Goal: Navigation & Orientation: Understand site structure

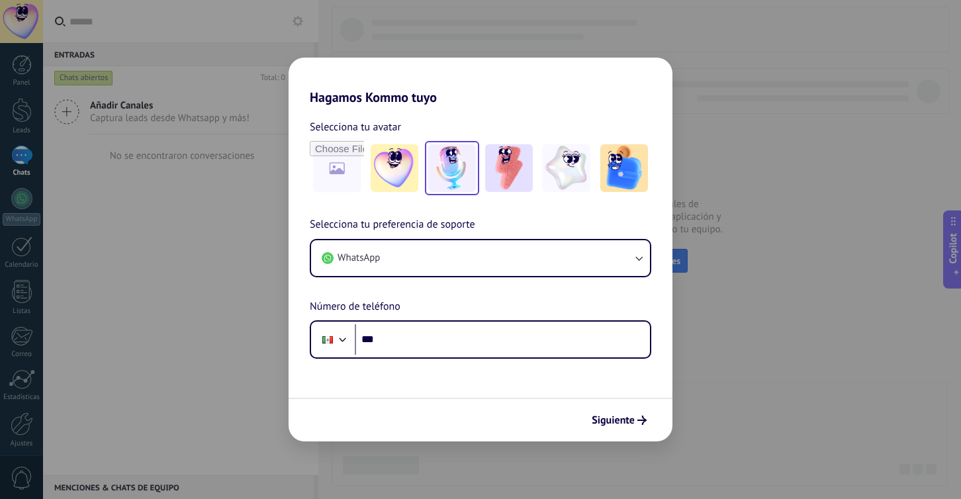
click at [453, 161] on img at bounding box center [452, 168] width 48 height 48
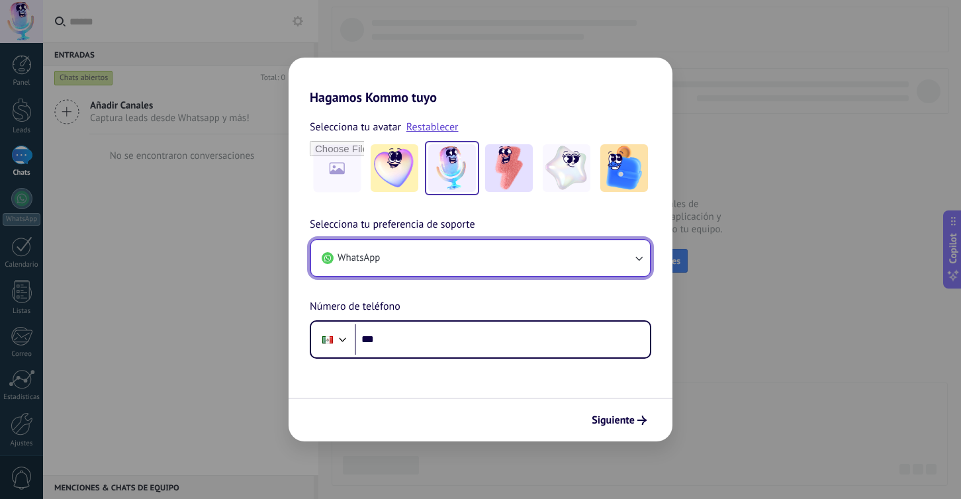
click at [640, 257] on icon "button" at bounding box center [638, 257] width 13 height 13
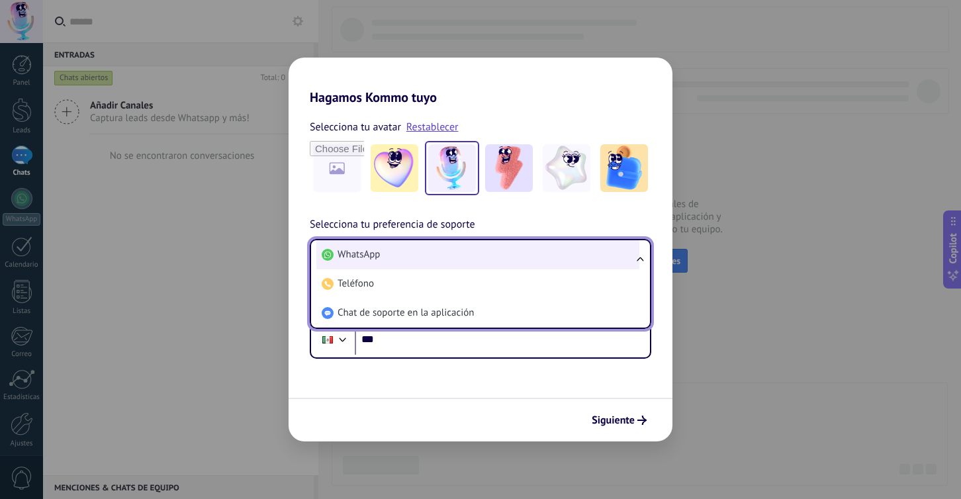
click at [385, 253] on li "WhatsApp" at bounding box center [477, 254] width 323 height 29
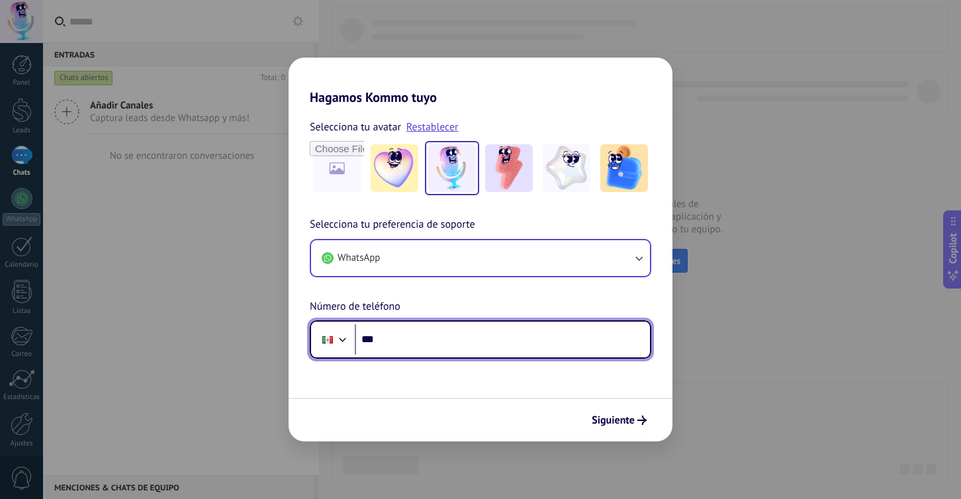
drag, startPoint x: 390, startPoint y: 342, endPoint x: 412, endPoint y: 342, distance: 22.5
click at [390, 342] on input "***" at bounding box center [502, 339] width 295 height 30
type input "**********"
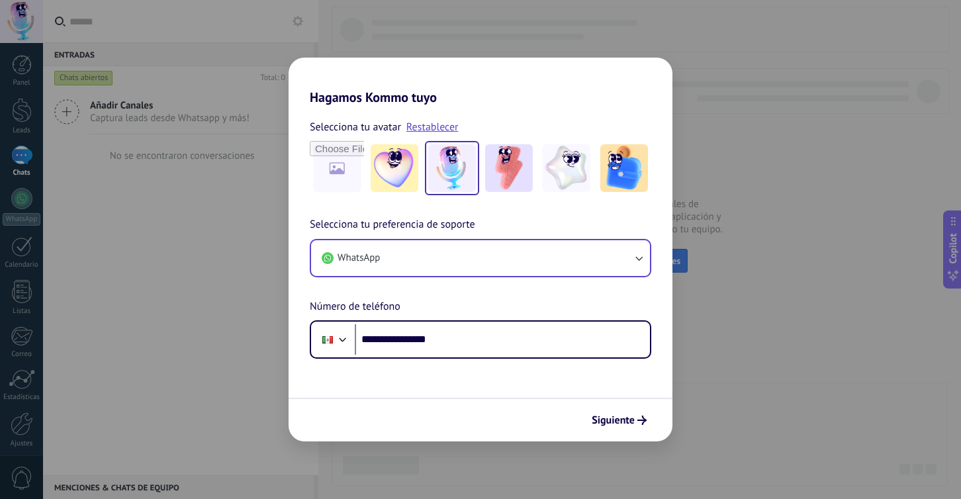
click at [607, 415] on span "Siguiente" at bounding box center [612, 419] width 43 height 9
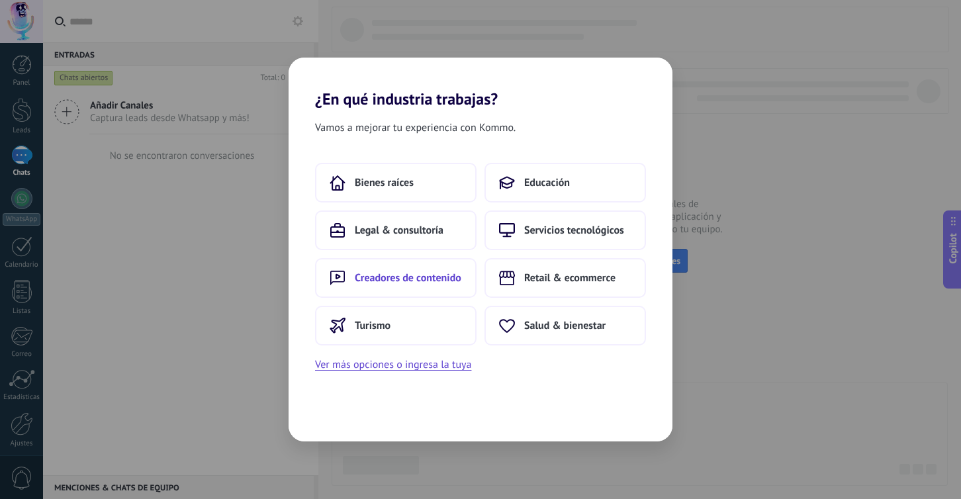
click at [405, 275] on span "Creadores de contenido" at bounding box center [408, 277] width 107 height 13
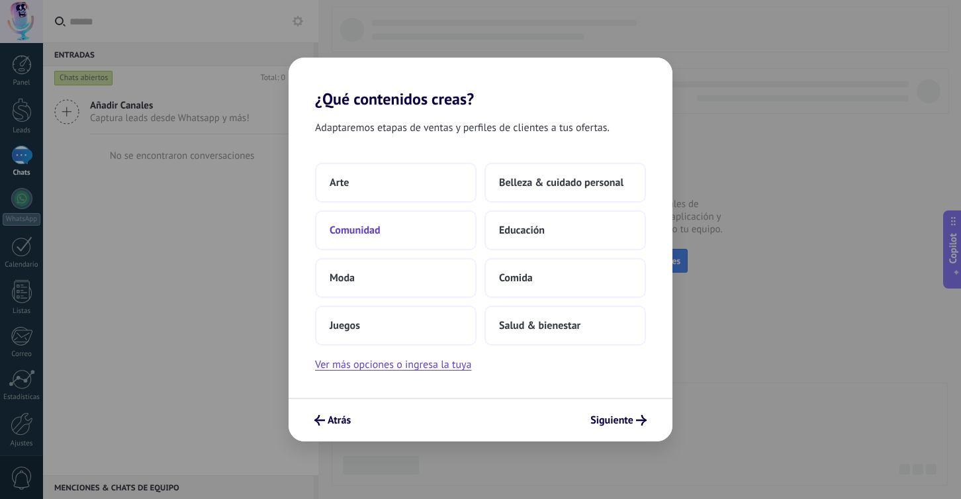
click at [339, 231] on span "Comunidad" at bounding box center [354, 230] width 51 height 13
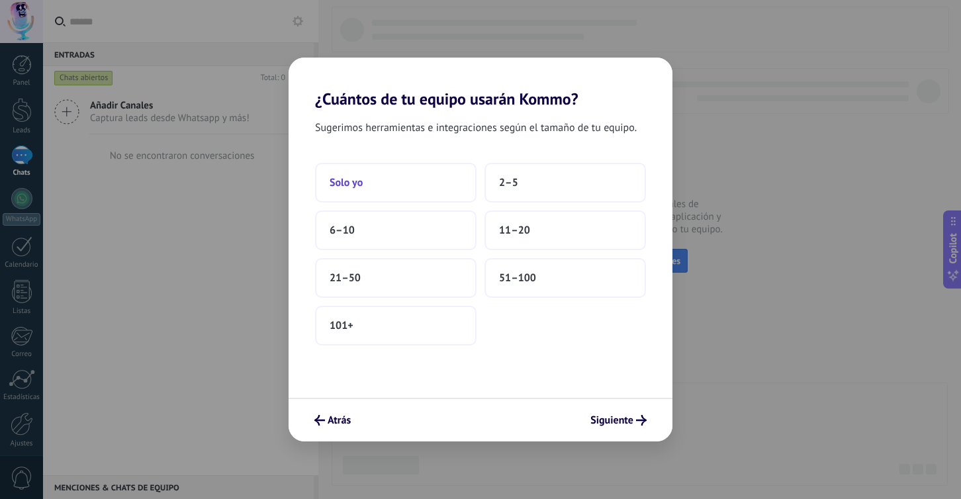
click at [366, 185] on button "Solo yo" at bounding box center [395, 183] width 161 height 40
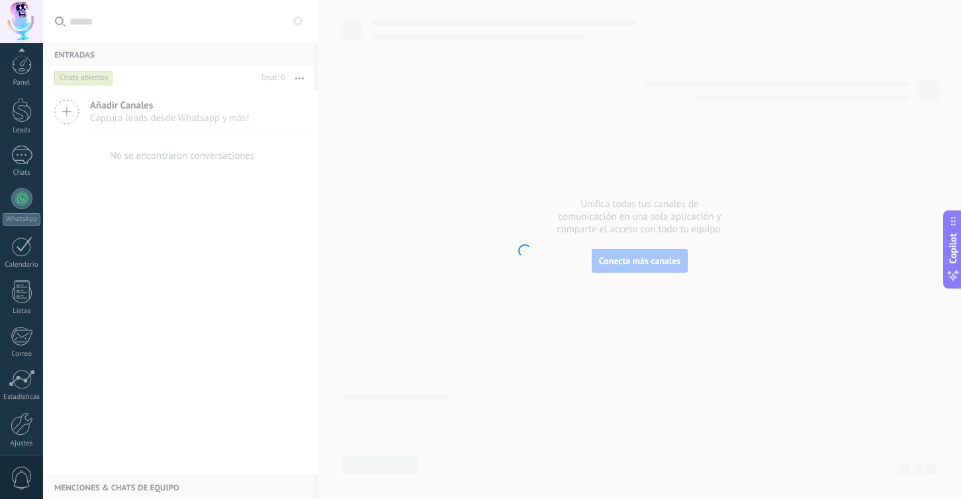
scroll to position [52, 0]
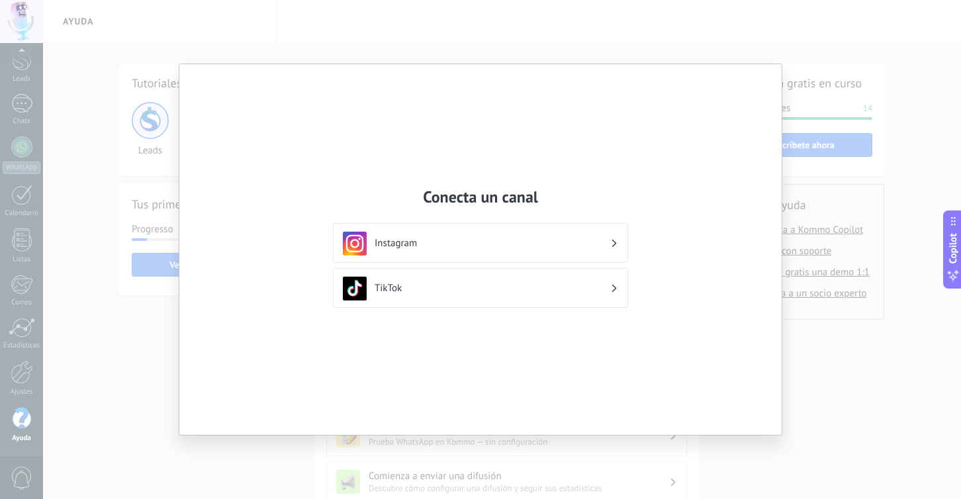
click at [617, 243] on div "Instagram" at bounding box center [480, 244] width 275 height 24
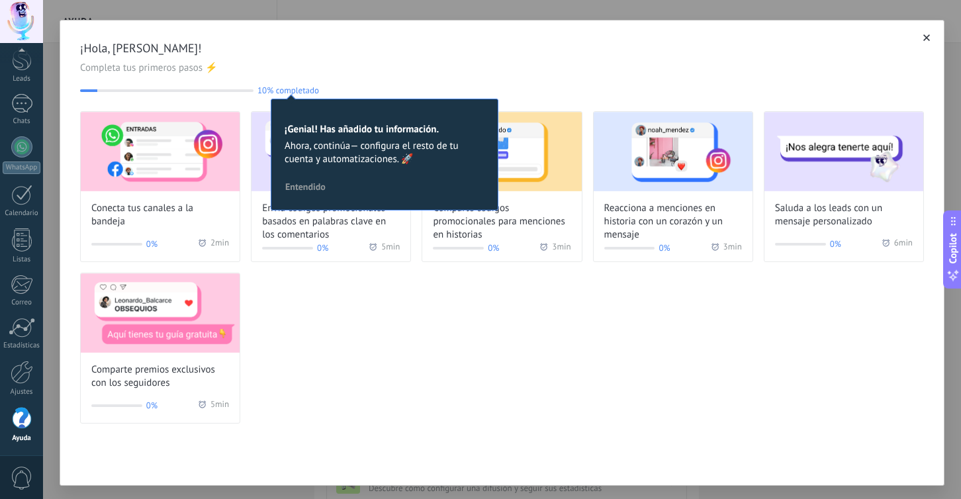
click at [923, 38] on icon "button" at bounding box center [926, 37] width 7 height 7
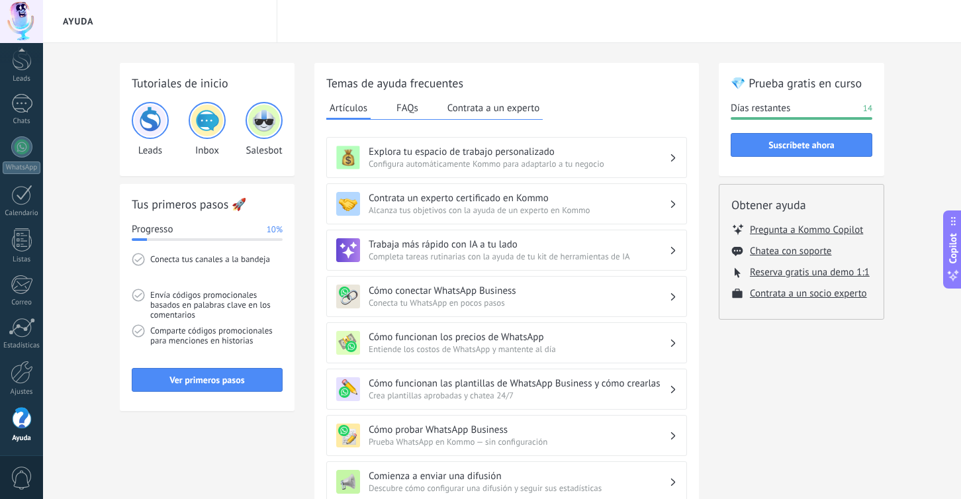
click at [407, 105] on button "FAQs" at bounding box center [407, 108] width 28 height 20
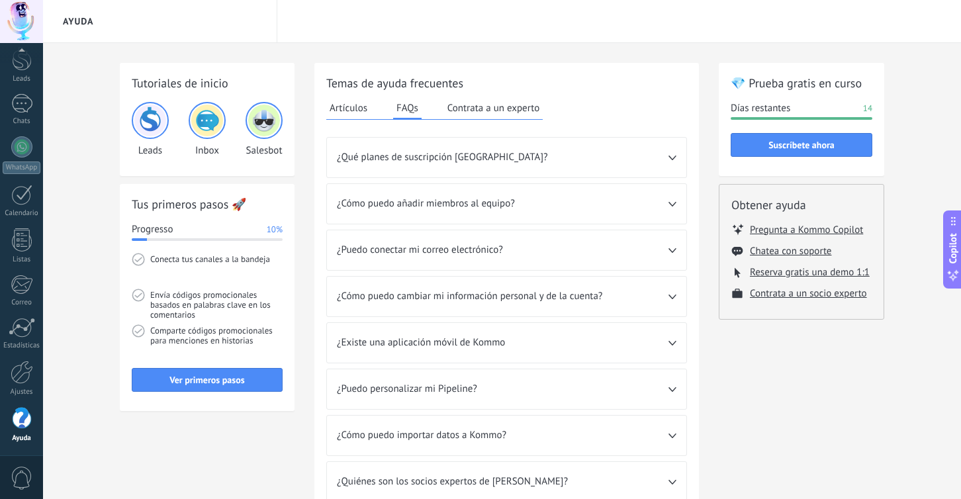
click at [498, 109] on button "Contrata a un experto" at bounding box center [493, 108] width 99 height 20
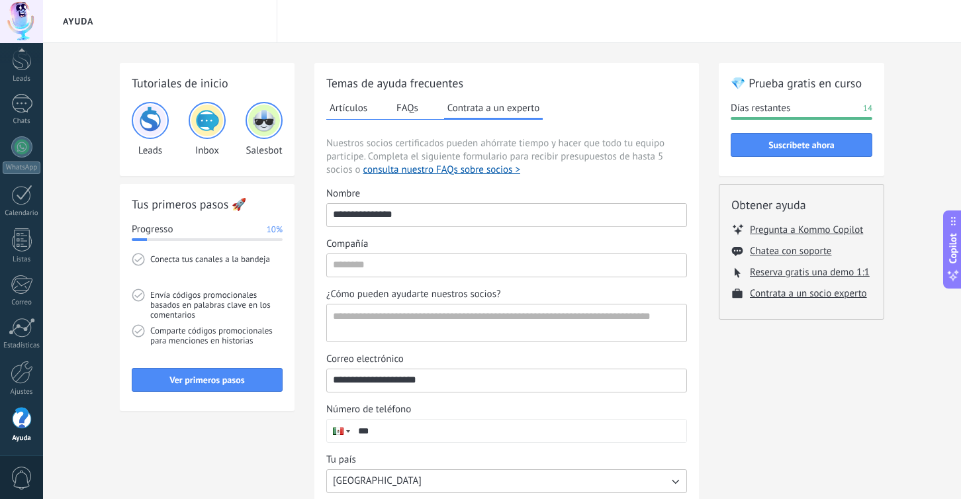
click at [336, 105] on button "Artículos" at bounding box center [348, 108] width 44 height 20
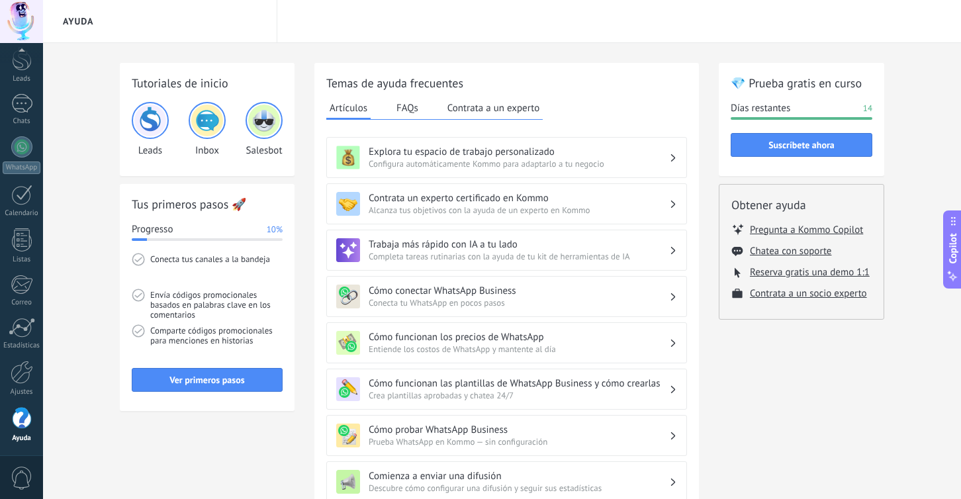
click at [152, 122] on img at bounding box center [150, 121] width 32 height 32
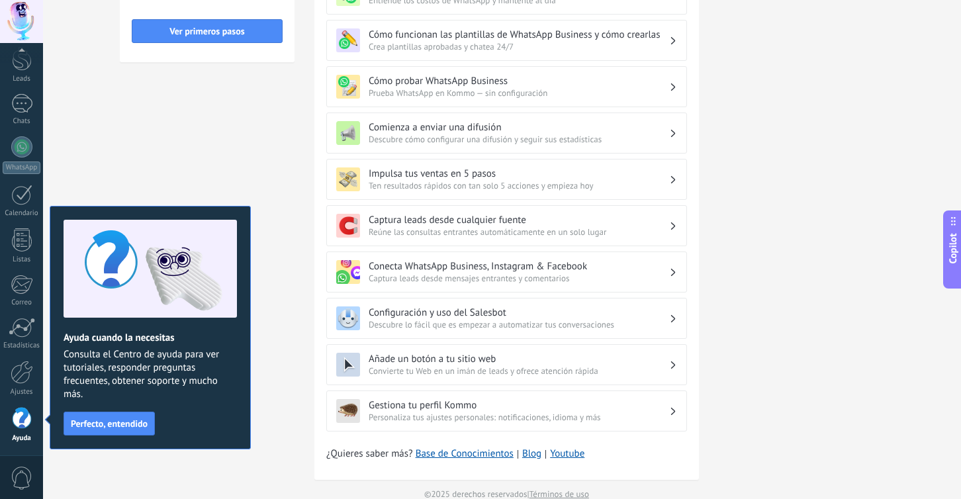
scroll to position [370, 0]
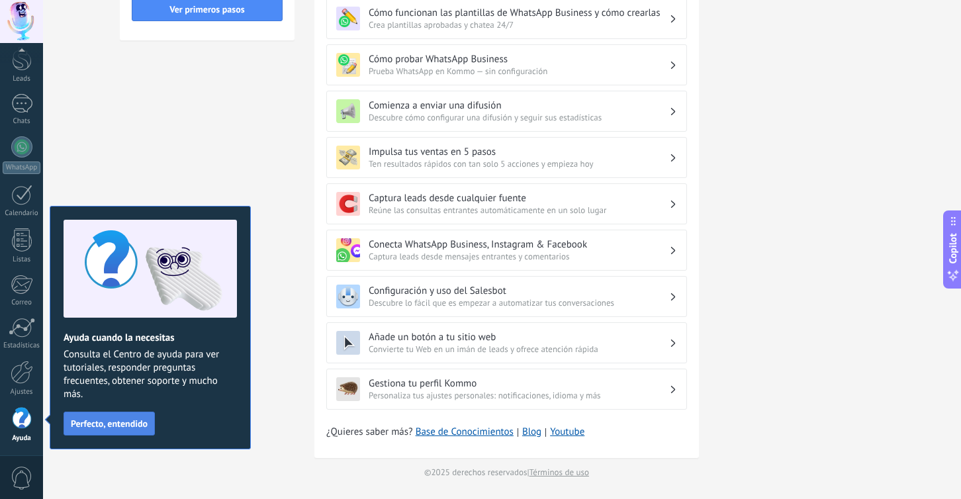
click at [128, 423] on span "Perfecto, entendido" at bounding box center [109, 423] width 77 height 9
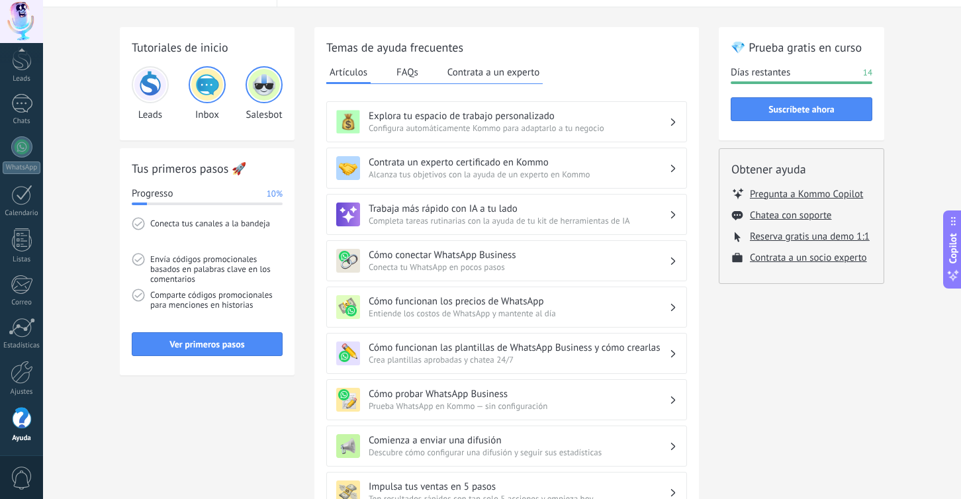
scroll to position [0, 0]
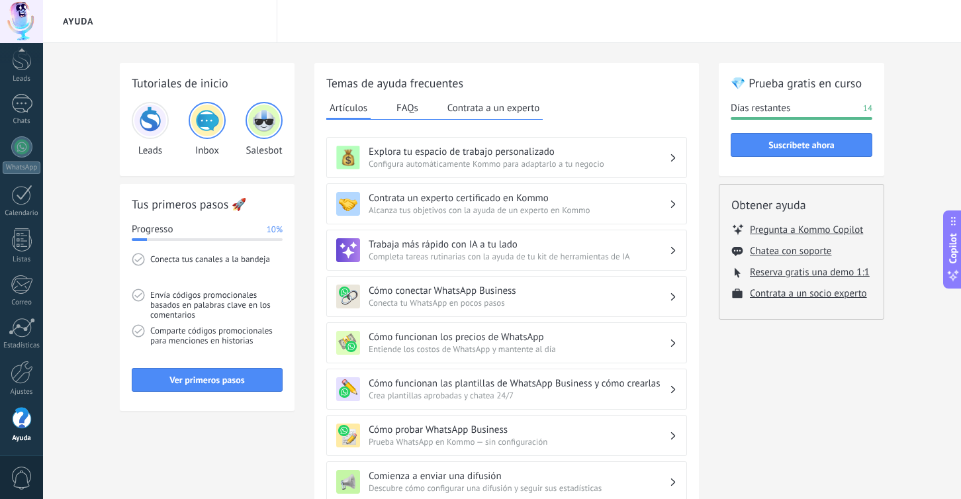
click at [675, 157] on div "Explora tu espacio de trabajo personalizado Configura automáticamente Kommo par…" at bounding box center [506, 158] width 341 height 24
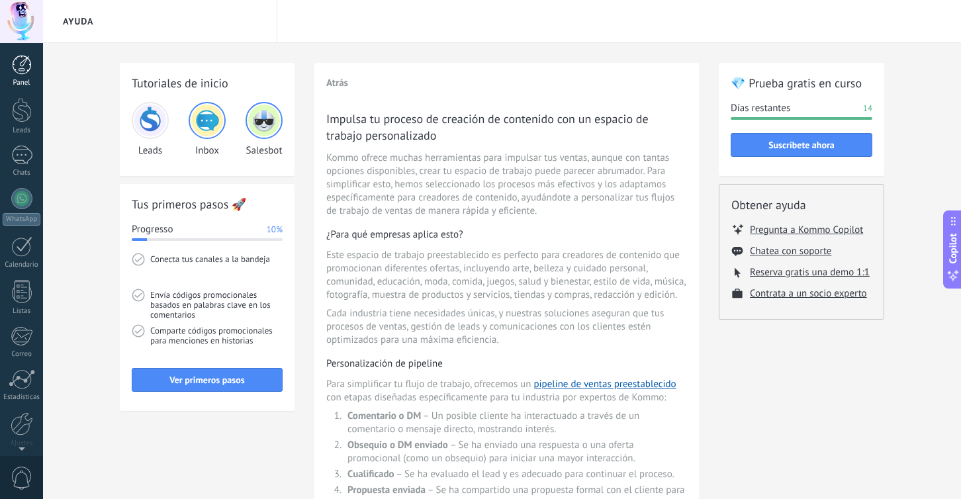
click at [21, 64] on div at bounding box center [22, 65] width 20 height 20
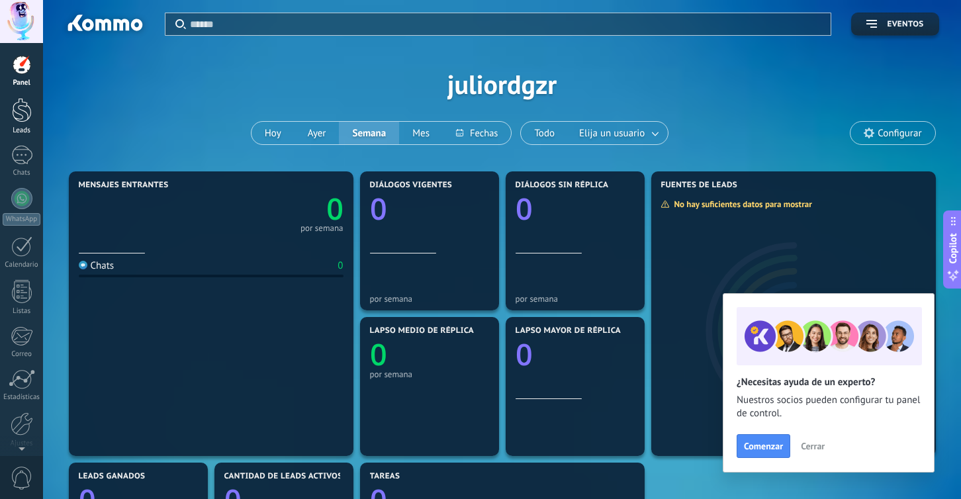
click at [17, 108] on div at bounding box center [22, 110] width 20 height 24
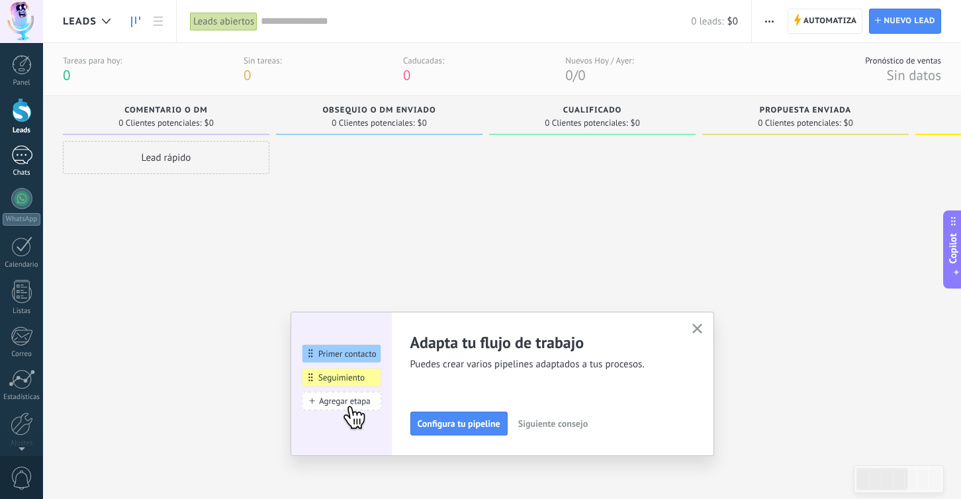
click at [22, 156] on div at bounding box center [21, 155] width 21 height 19
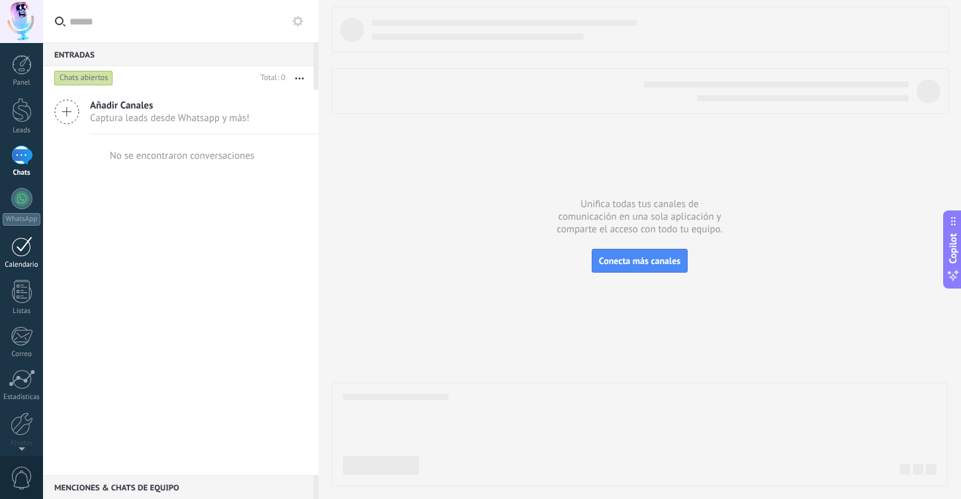
click at [25, 247] on div at bounding box center [21, 246] width 21 height 21
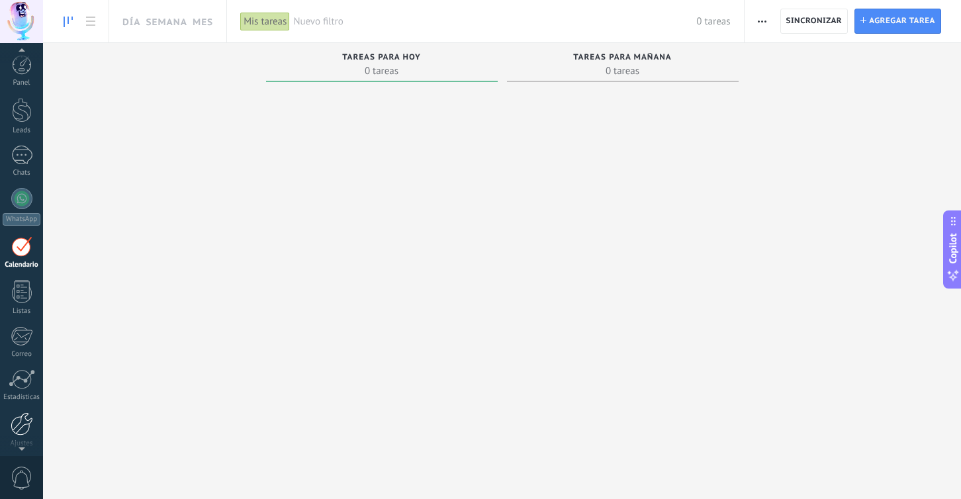
scroll to position [52, 0]
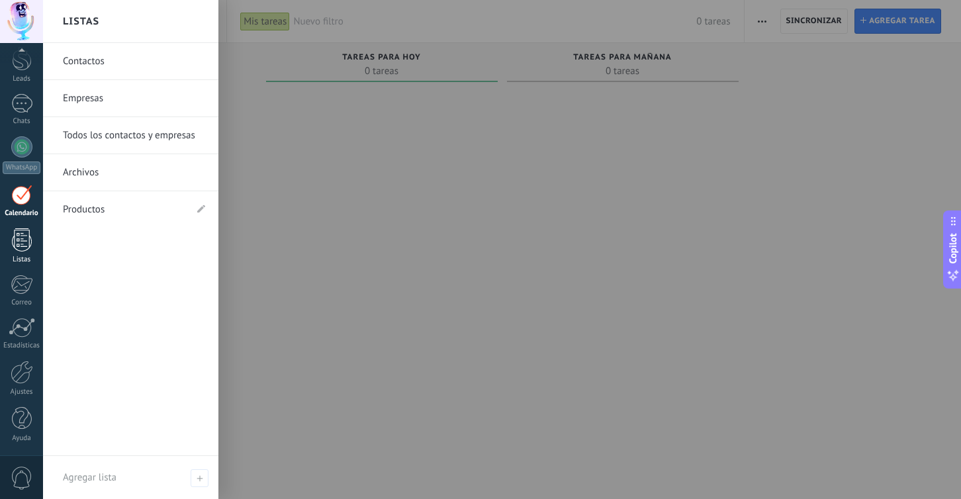
click at [22, 245] on div at bounding box center [22, 239] width 20 height 23
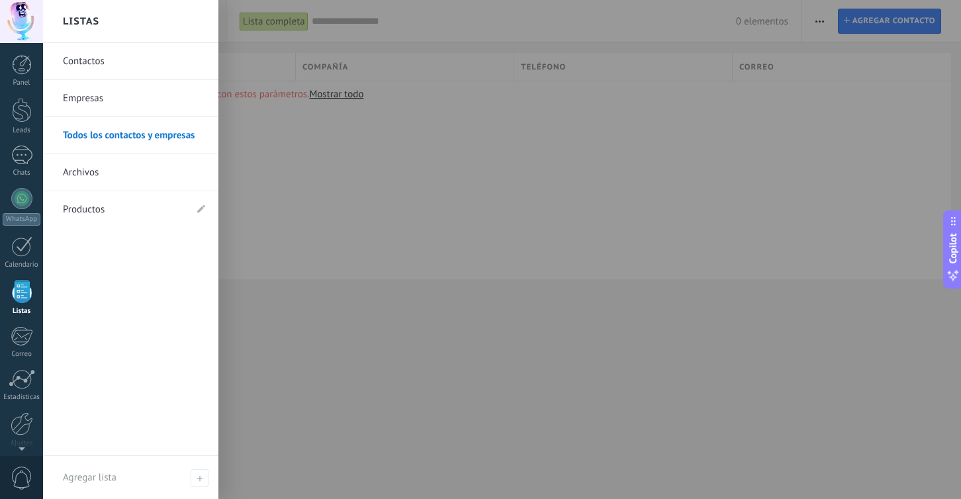
click at [116, 211] on link "Productos" at bounding box center [124, 209] width 122 height 37
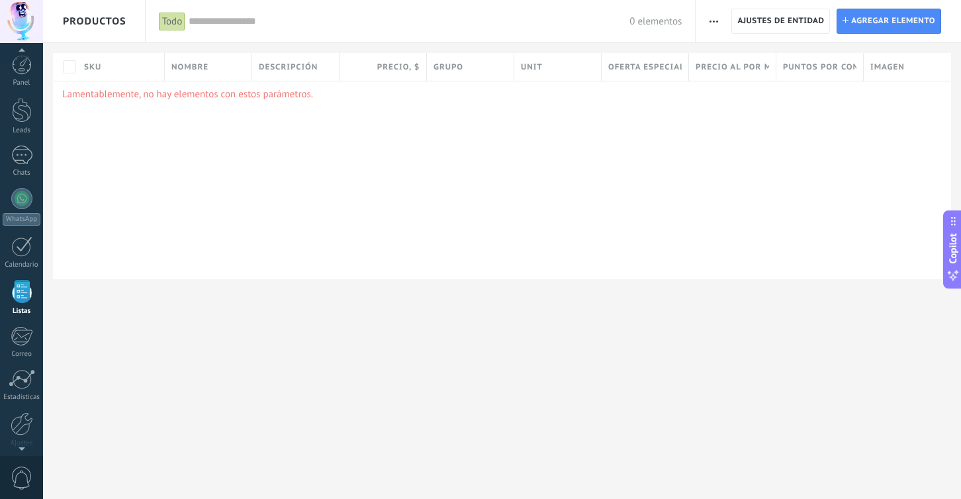
scroll to position [34, 0]
click at [14, 207] on div at bounding box center [21, 212] width 21 height 21
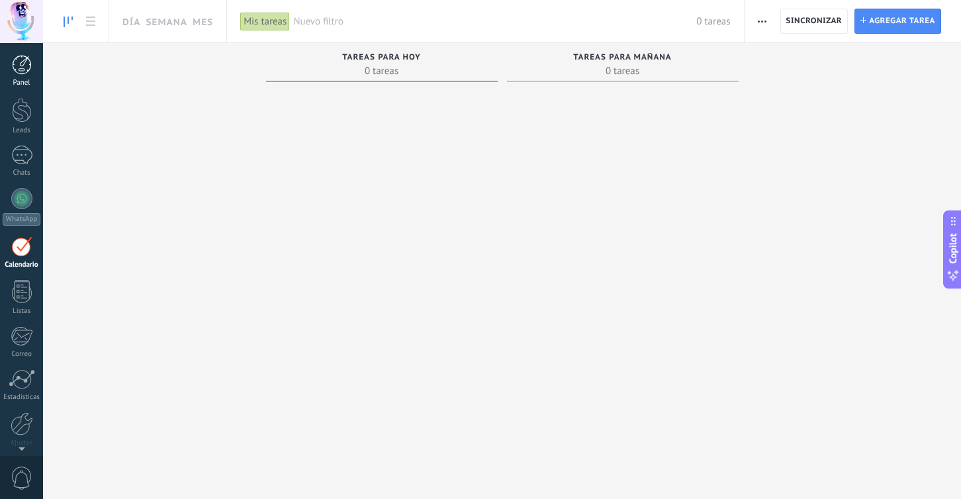
click at [13, 65] on div at bounding box center [22, 65] width 20 height 20
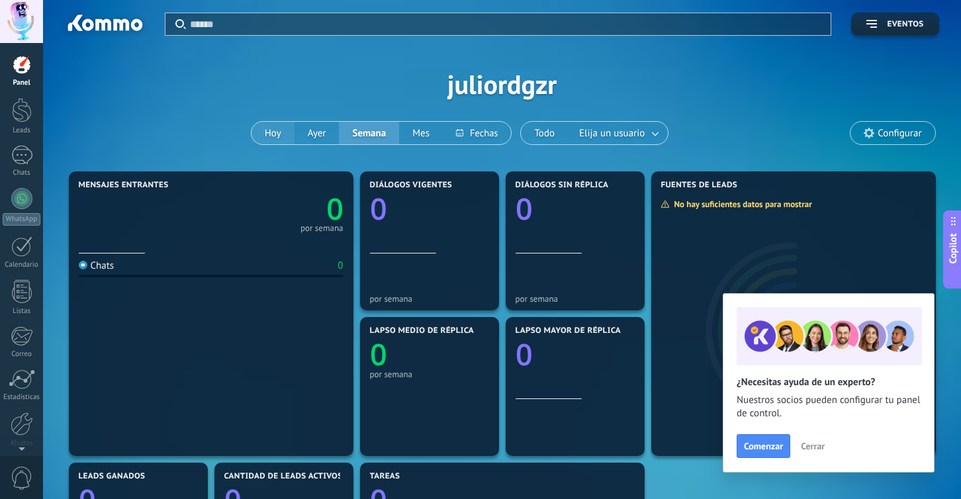
click at [279, 130] on button "Hoy" at bounding box center [272, 133] width 43 height 22
click at [654, 136] on link at bounding box center [656, 133] width 24 height 22
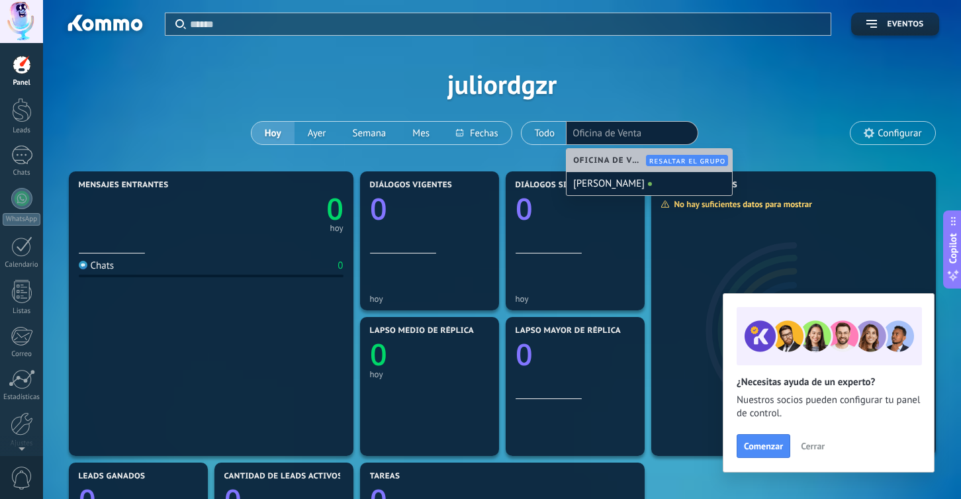
click at [740, 113] on div "Aplicar Eventos juliordgzr [DATE] [DATE] Semana Mes Todo Elija un usuario Ofici…" at bounding box center [502, 84] width 878 height 168
